Goal: Information Seeking & Learning: Learn about a topic

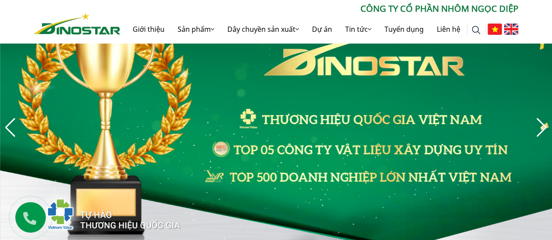
scroll to position [44, 0]
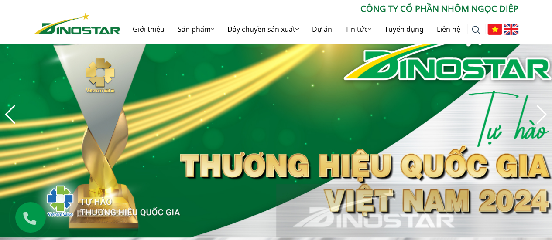
click at [6, 114] on div "Previous slide" at bounding box center [10, 114] width 12 height 19
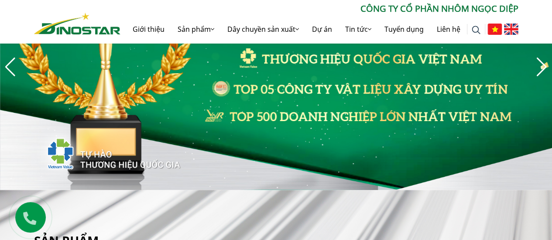
scroll to position [0, 0]
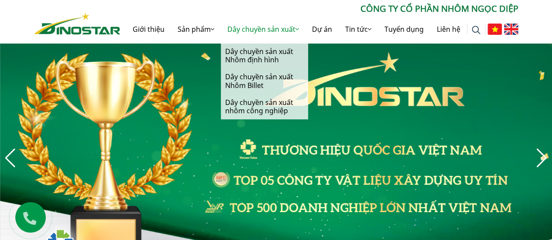
click at [272, 30] on link "Dây chuyền sản xuất" at bounding box center [263, 29] width 85 height 28
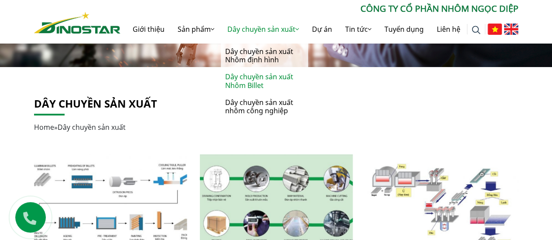
scroll to position [218, 0]
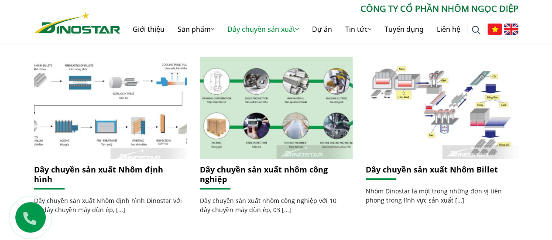
click at [147, 124] on img at bounding box center [110, 107] width 164 height 109
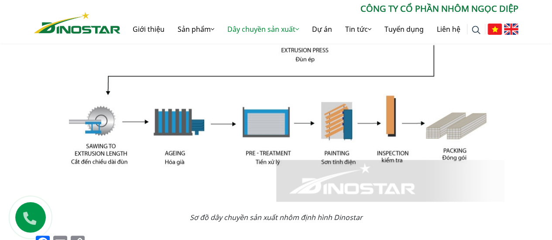
scroll to position [305, 0]
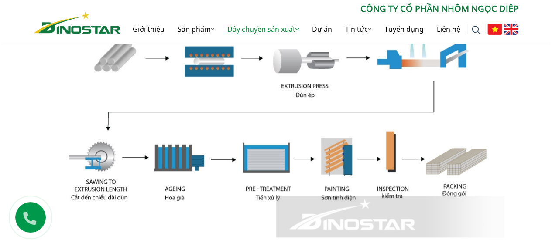
drag, startPoint x: 210, startPoint y: 121, endPoint x: 202, endPoint y: 114, distance: 10.5
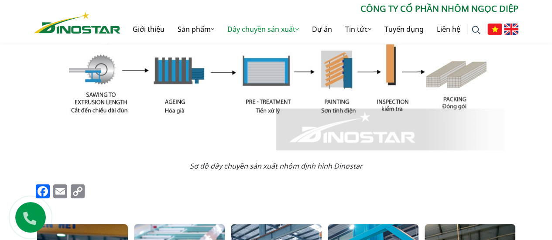
click at [213, 106] on img at bounding box center [276, 29] width 456 height 241
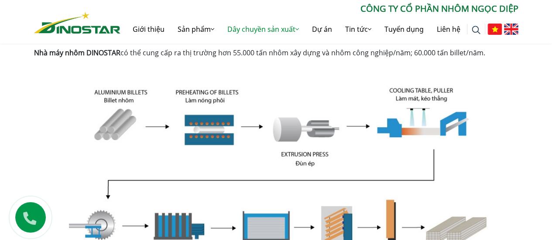
scroll to position [236, 0]
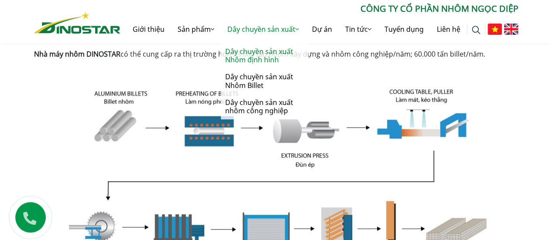
click at [276, 31] on link "Dây chuyền sản xuất" at bounding box center [263, 29] width 85 height 28
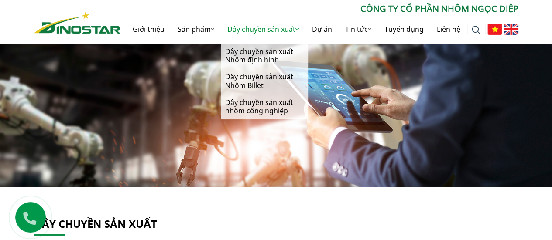
click at [264, 34] on link "Dây chuyền sản xuất" at bounding box center [263, 29] width 85 height 28
click at [261, 107] on link "Dây chuyền sản xuất nhôm công nghiệp" at bounding box center [264, 106] width 87 height 25
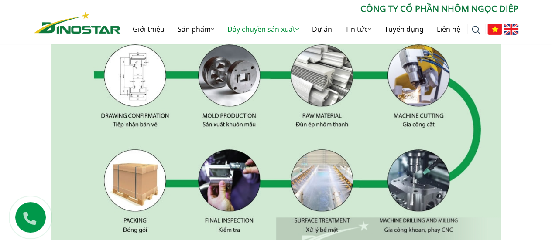
scroll to position [197, 0]
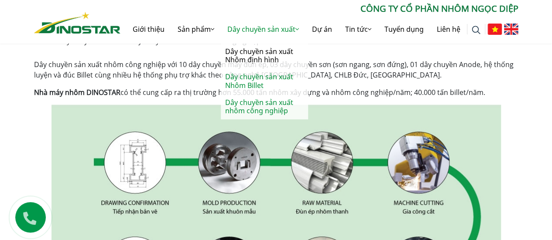
click at [262, 79] on link "Dây chuyền sản xuất Nhôm Billet" at bounding box center [264, 80] width 87 height 25
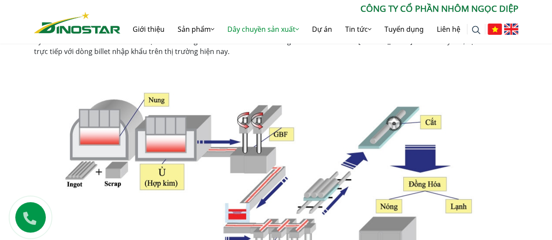
scroll to position [349, 0]
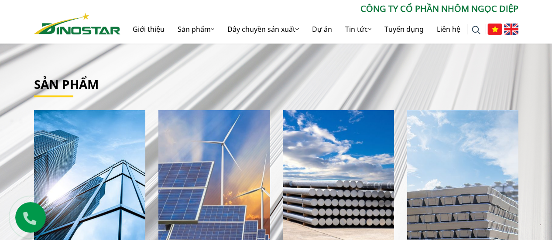
scroll to position [262, 0]
